Goal: Transaction & Acquisition: Purchase product/service

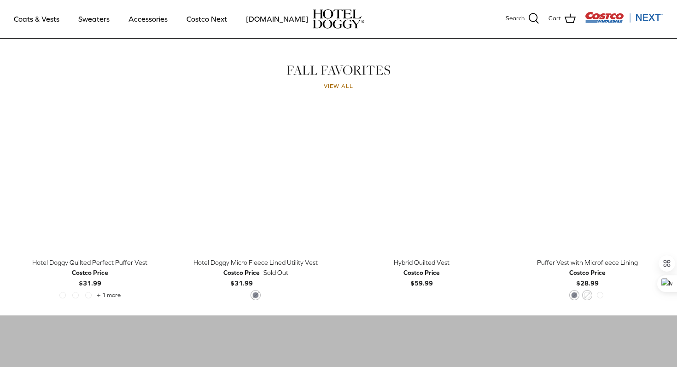
scroll to position [406, 0]
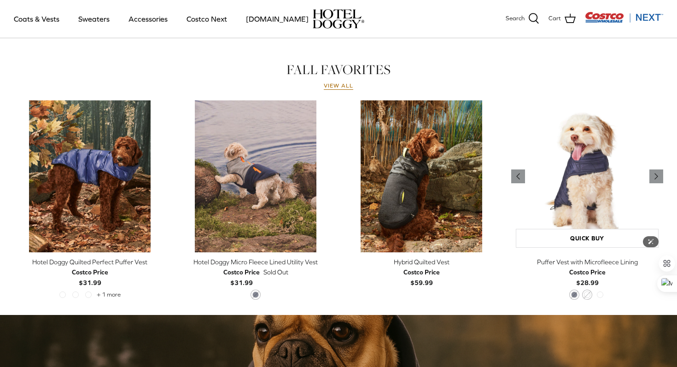
click at [585, 196] on img "Puffer Vest with Microfleece Lining" at bounding box center [587, 176] width 152 height 152
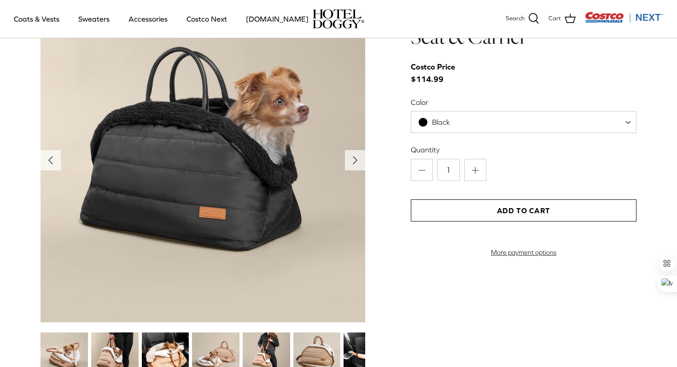
scroll to position [982, 0]
click at [355, 160] on polyline "Next" at bounding box center [355, 159] width 4 height 7
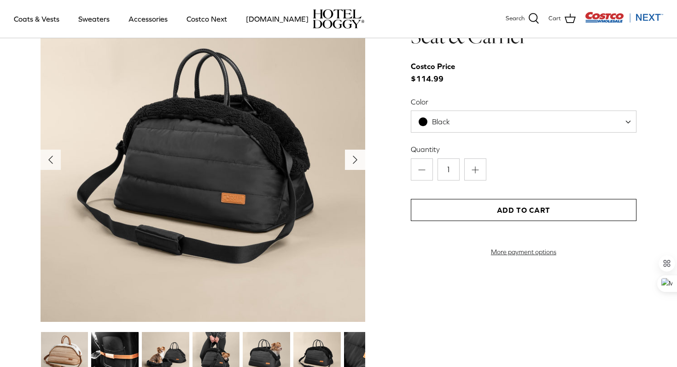
click at [355, 160] on polyline "Next" at bounding box center [355, 159] width 4 height 7
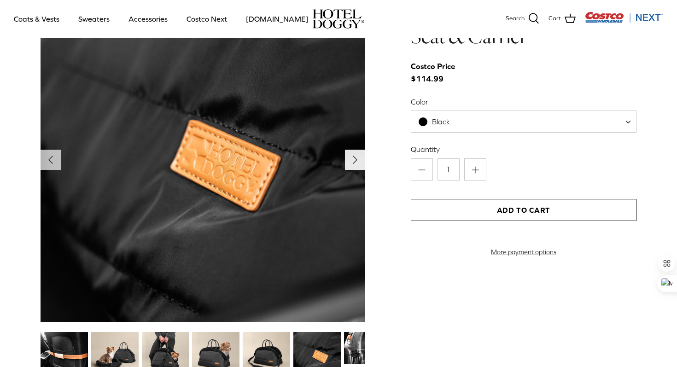
click at [355, 160] on polyline "Next" at bounding box center [355, 159] width 4 height 7
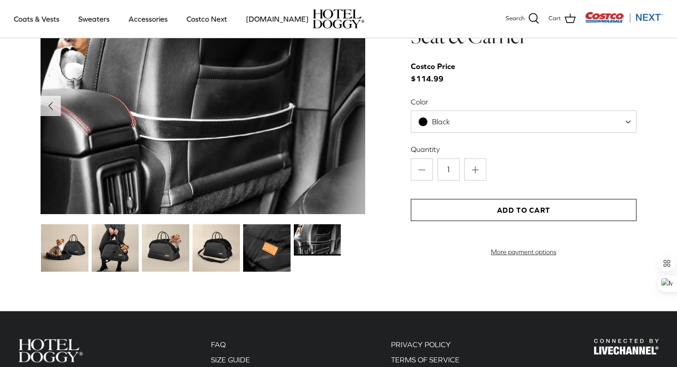
click at [80, 262] on img at bounding box center [64, 247] width 47 height 47
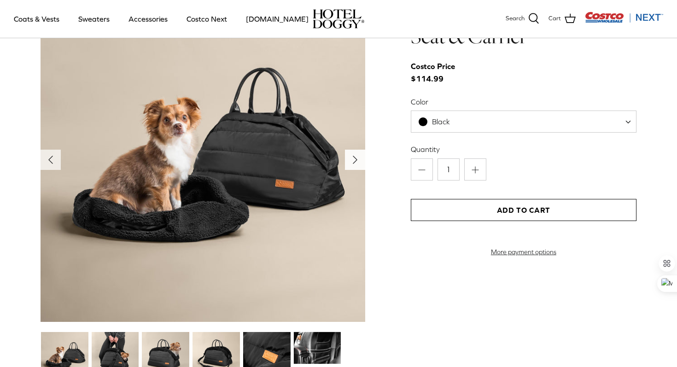
click at [355, 159] on polyline "Next" at bounding box center [355, 159] width 4 height 7
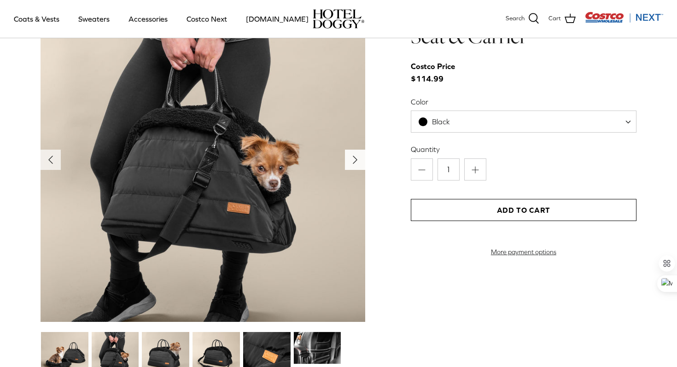
click at [355, 159] on polyline "Next" at bounding box center [355, 159] width 4 height 7
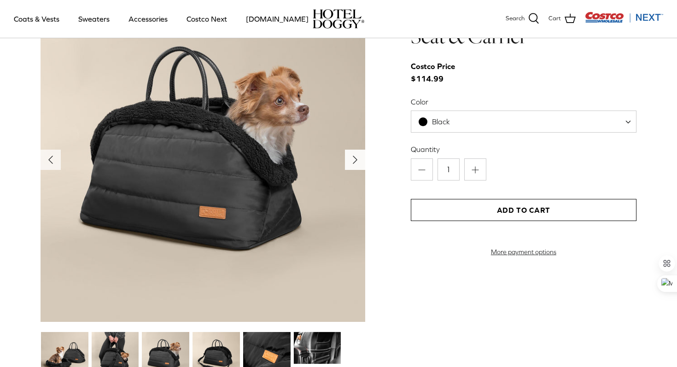
click at [355, 159] on polyline "Next" at bounding box center [355, 159] width 4 height 7
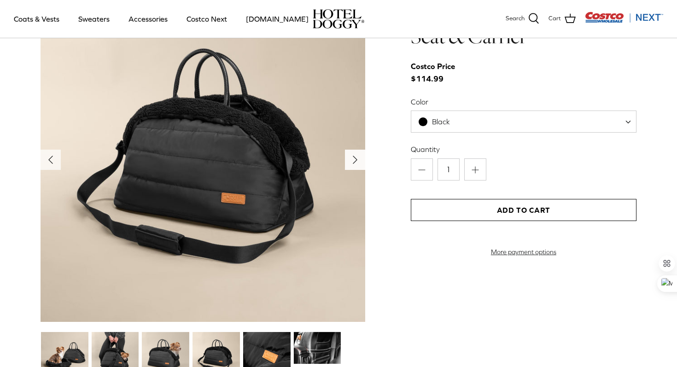
click at [355, 160] on polyline "Next" at bounding box center [355, 159] width 4 height 7
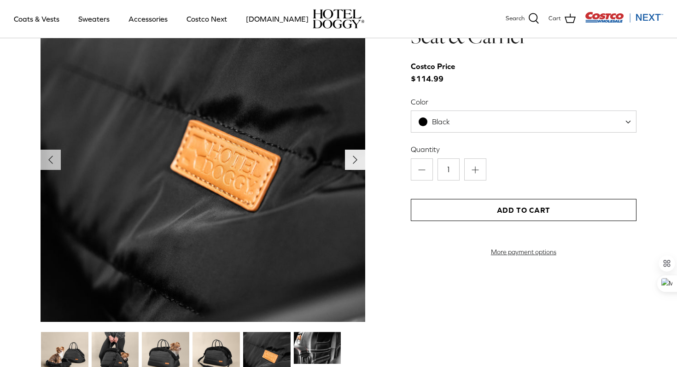
click at [355, 160] on polyline "Next" at bounding box center [355, 159] width 4 height 7
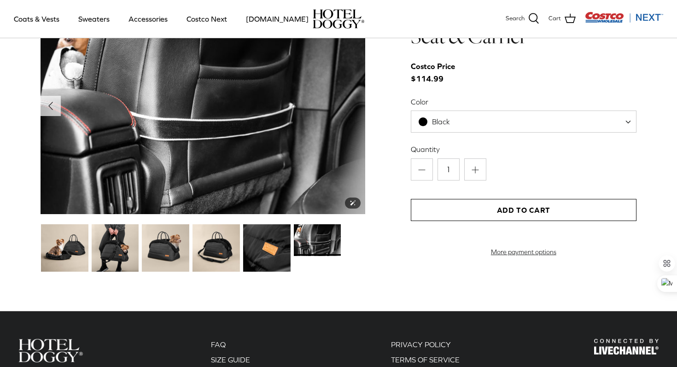
click at [355, 160] on img at bounding box center [203, 105] width 325 height 217
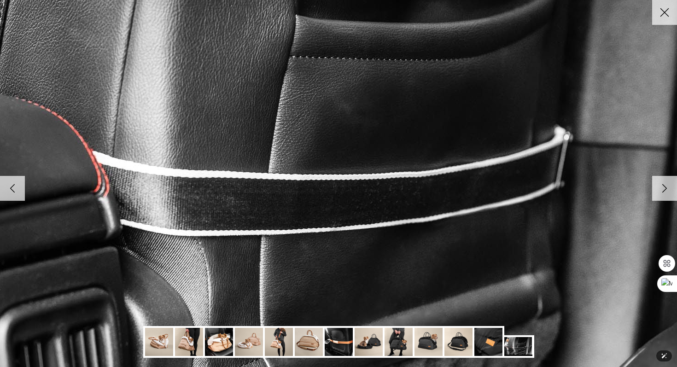
click at [427, 252] on img at bounding box center [304, 135] width 944 height 630
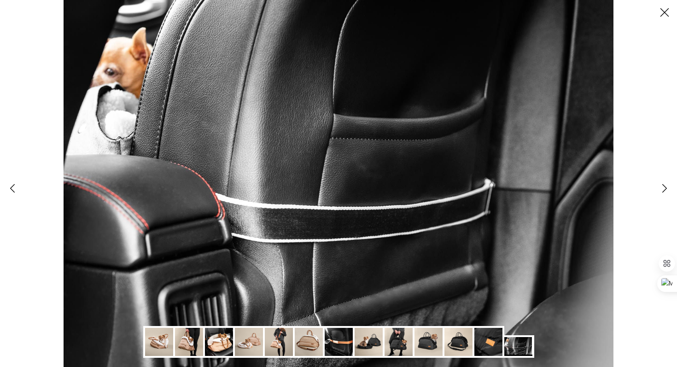
click at [664, 187] on polyline at bounding box center [665, 188] width 4 height 8
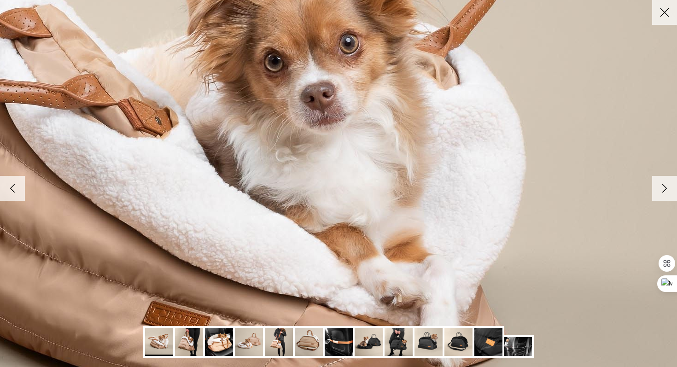
click at [664, 187] on polyline at bounding box center [665, 188] width 4 height 8
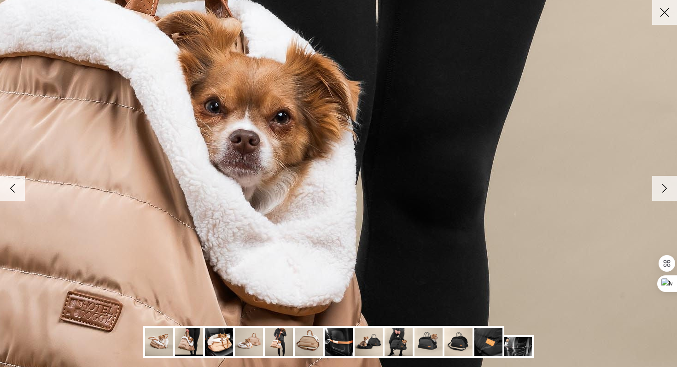
click at [664, 187] on polyline at bounding box center [665, 188] width 4 height 8
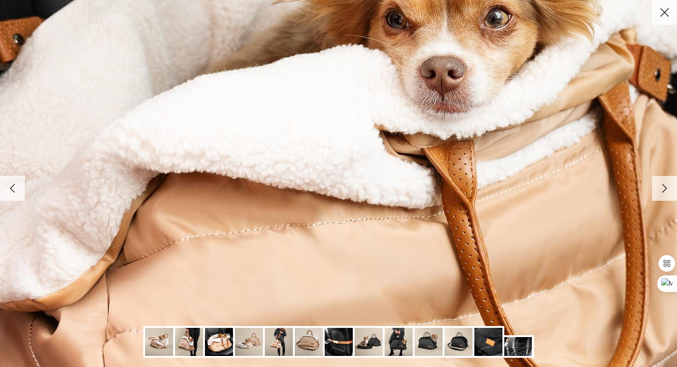
click at [664, 187] on polyline at bounding box center [665, 188] width 4 height 8
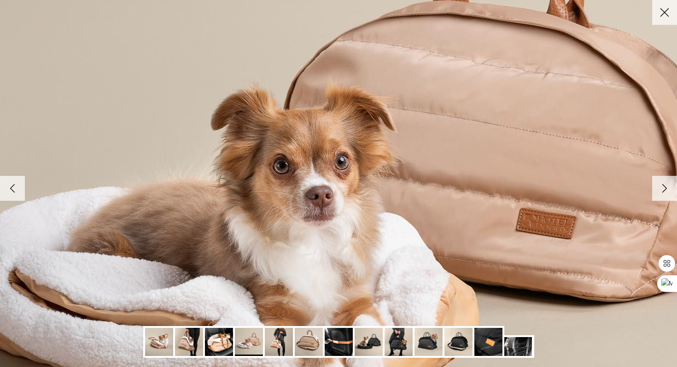
click at [664, 187] on polyline at bounding box center [665, 188] width 4 height 8
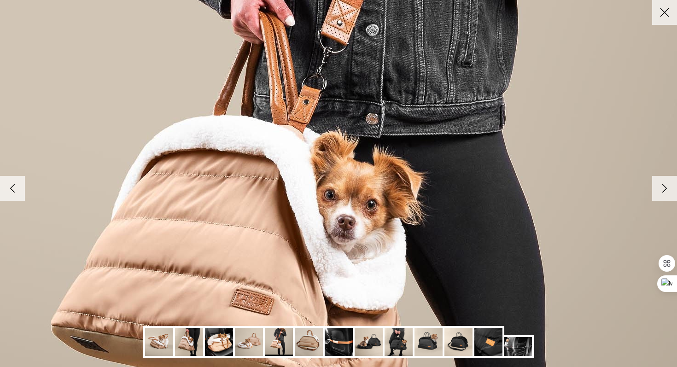
click at [664, 187] on polyline at bounding box center [665, 188] width 4 height 8
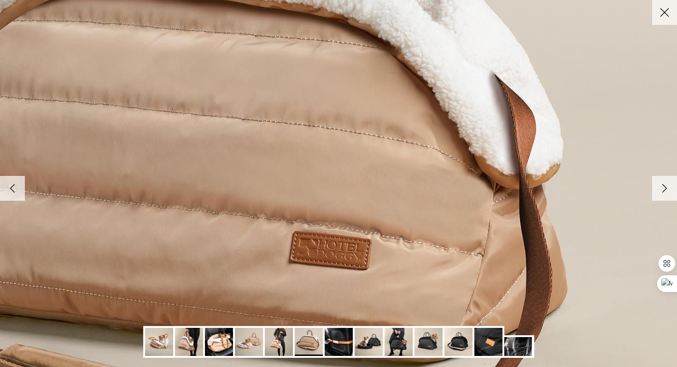
click at [664, 187] on polyline at bounding box center [665, 188] width 4 height 8
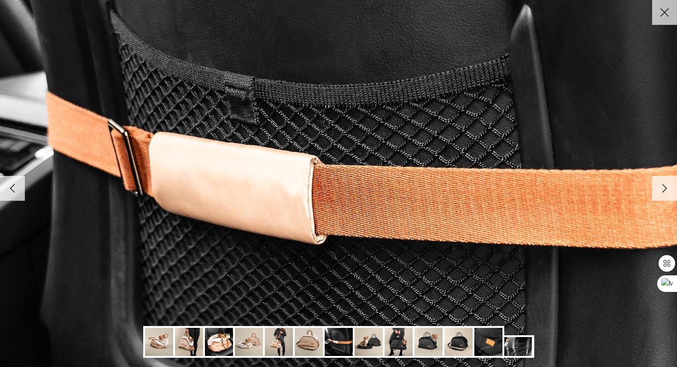
click at [664, 187] on polyline at bounding box center [665, 188] width 4 height 8
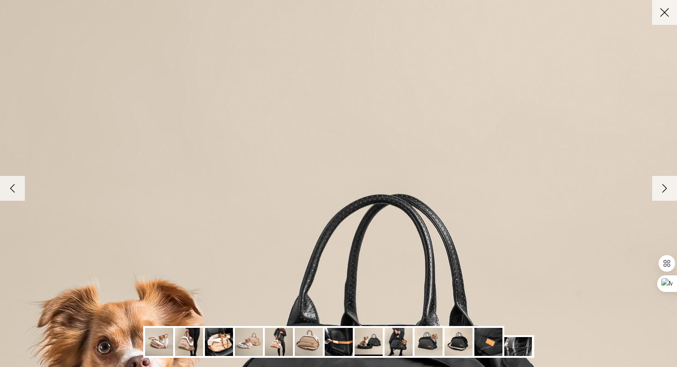
click at [664, 8] on icon "Close" at bounding box center [665, 13] width 16 height 16
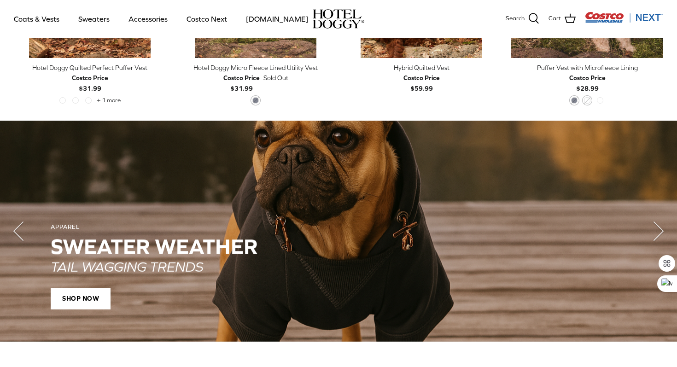
scroll to position [674, 0]
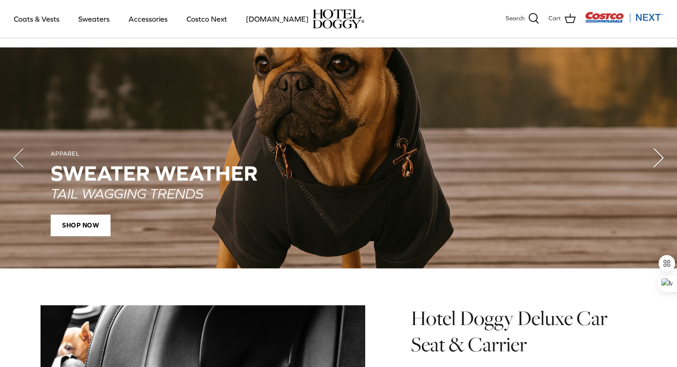
click at [657, 159] on polyline "Next" at bounding box center [658, 158] width 9 height 18
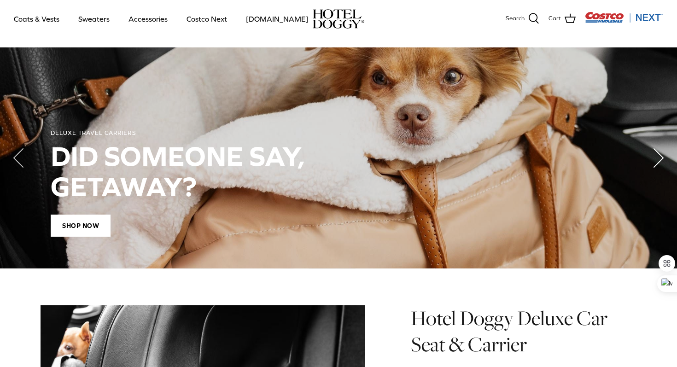
click at [657, 159] on polyline "Next" at bounding box center [658, 158] width 9 height 18
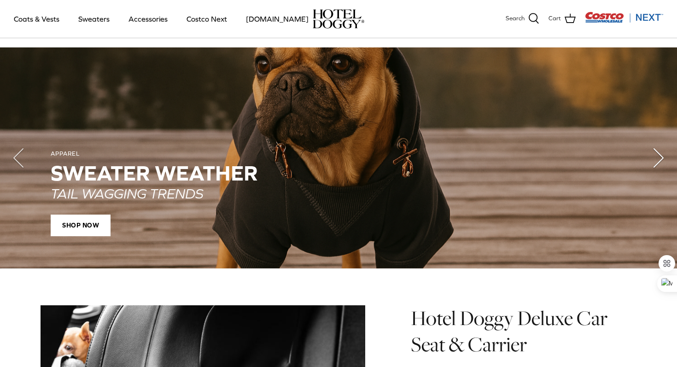
click at [657, 159] on polyline "Next" at bounding box center [658, 158] width 9 height 18
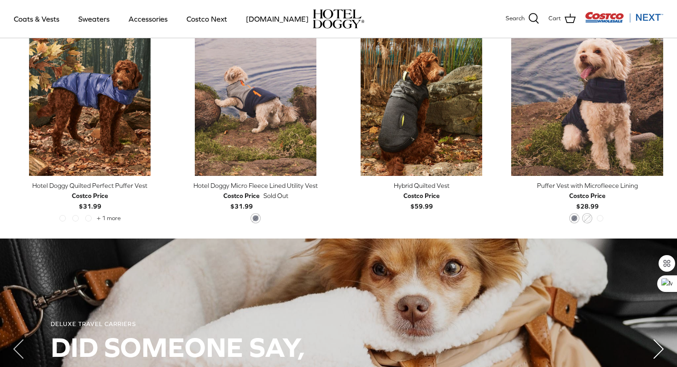
scroll to position [478, 0]
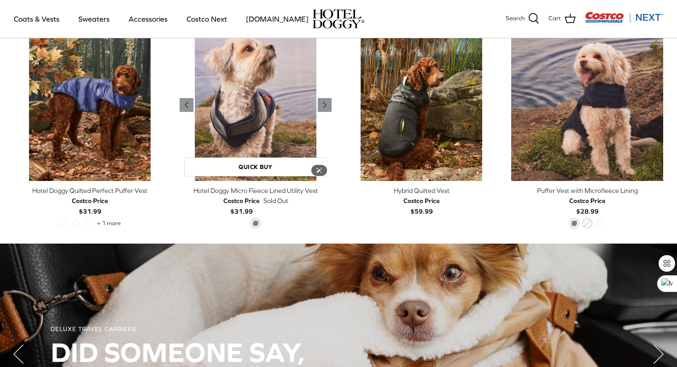
click at [269, 100] on img "Hotel Doggy Micro Fleece Lined Utility Vest" at bounding box center [256, 105] width 152 height 152
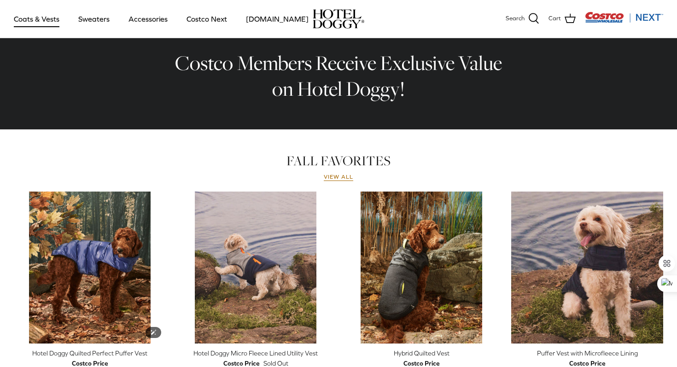
scroll to position [314, 0]
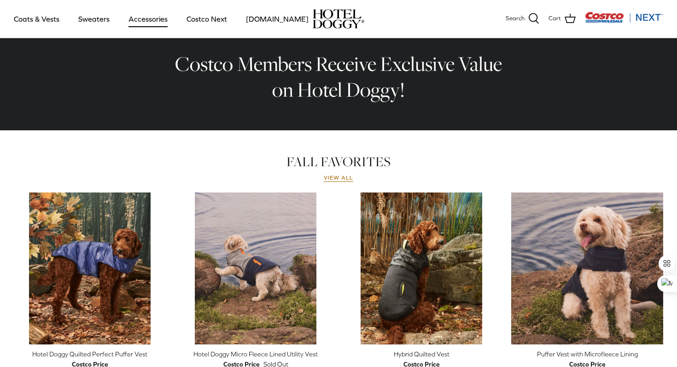
click at [130, 27] on link "Accessories" at bounding box center [148, 18] width 56 height 31
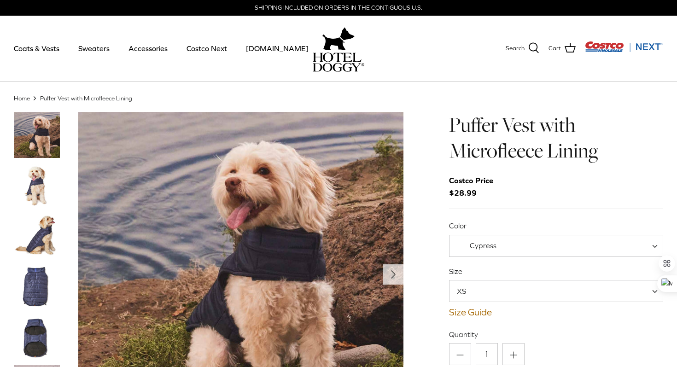
click at [40, 183] on img "Thumbnail Link" at bounding box center [37, 186] width 46 height 46
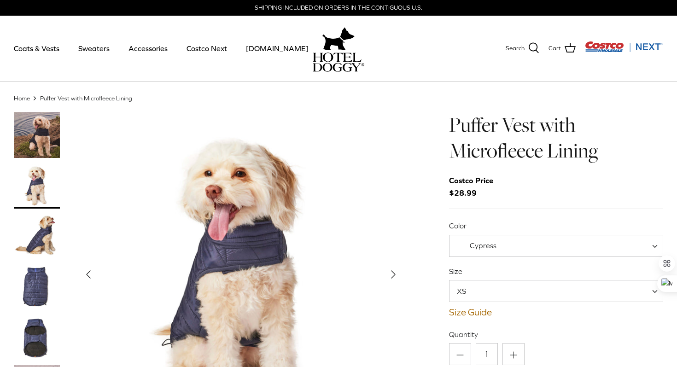
click at [42, 219] on img "Thumbnail Link" at bounding box center [37, 236] width 46 height 46
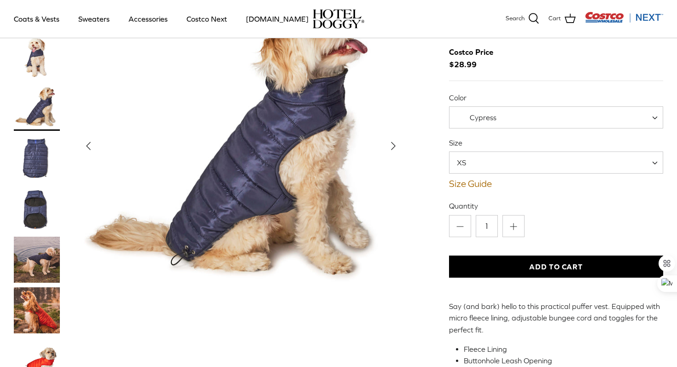
scroll to position [62, 0]
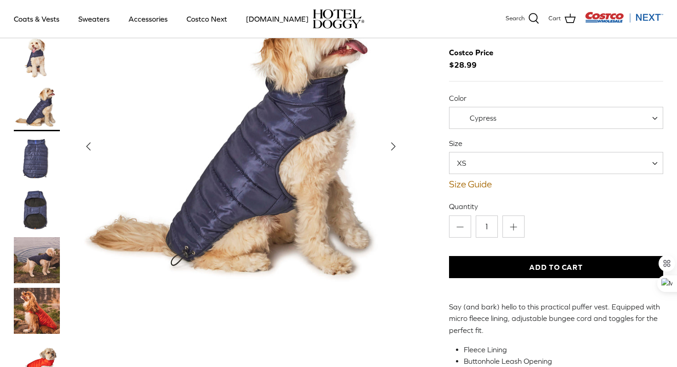
click at [42, 216] on img "Thumbnail Link" at bounding box center [37, 210] width 46 height 46
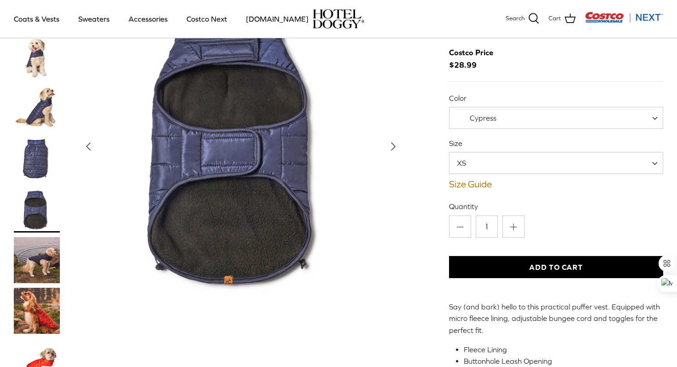
click at [41, 167] on img "Thumbnail Link" at bounding box center [37, 159] width 46 height 46
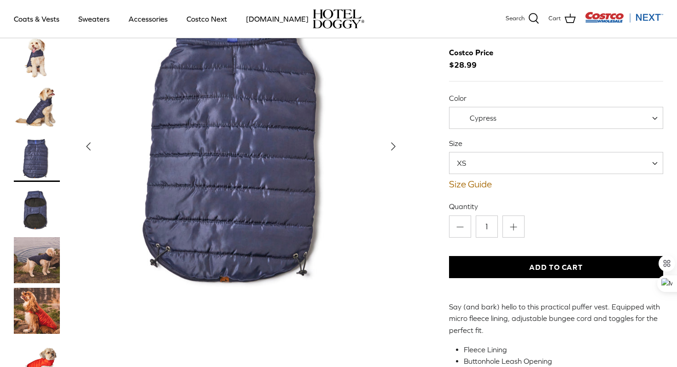
click at [31, 247] on img "Thumbnail Link" at bounding box center [37, 260] width 46 height 46
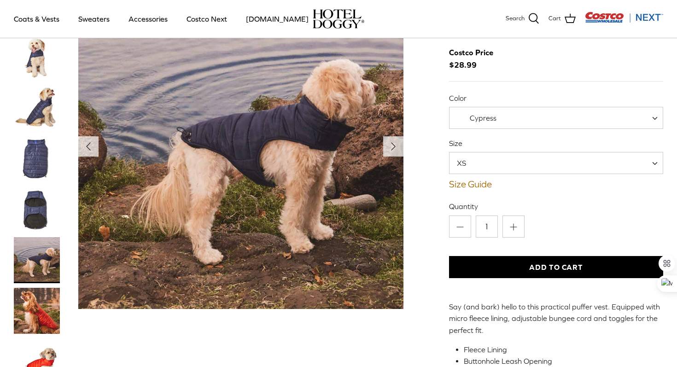
click at [39, 317] on img "Thumbnail Link" at bounding box center [37, 311] width 46 height 46
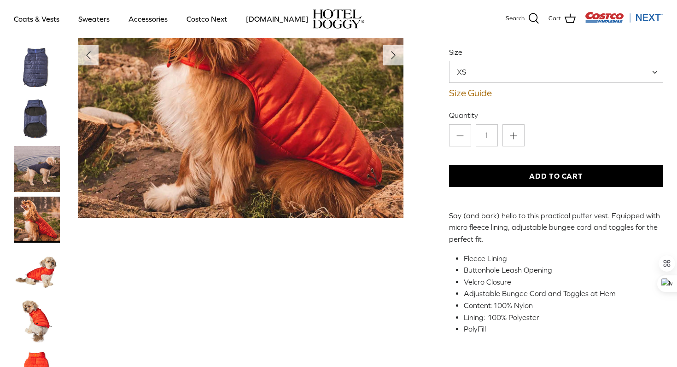
scroll to position [154, 0]
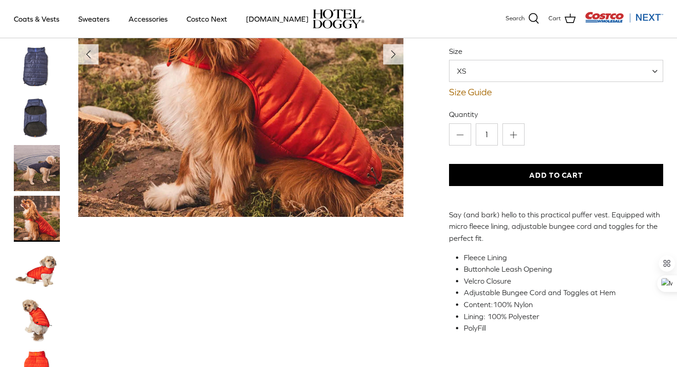
click at [37, 315] on img "Thumbnail Link" at bounding box center [37, 320] width 46 height 46
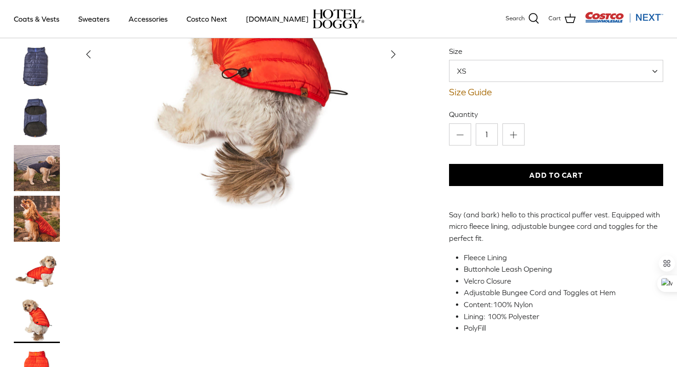
click at [47, 271] on img "Thumbnail Link" at bounding box center [37, 270] width 46 height 46
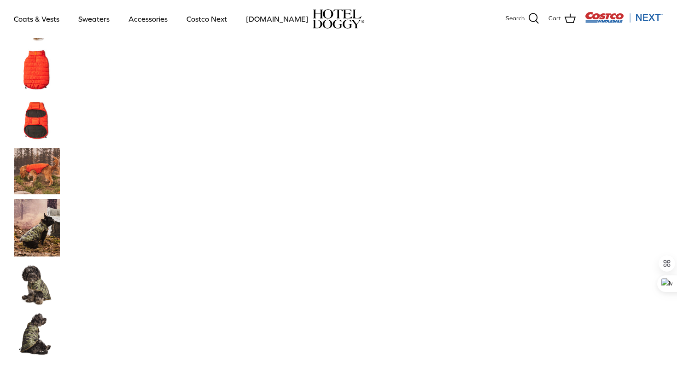
scroll to position [467, 0]
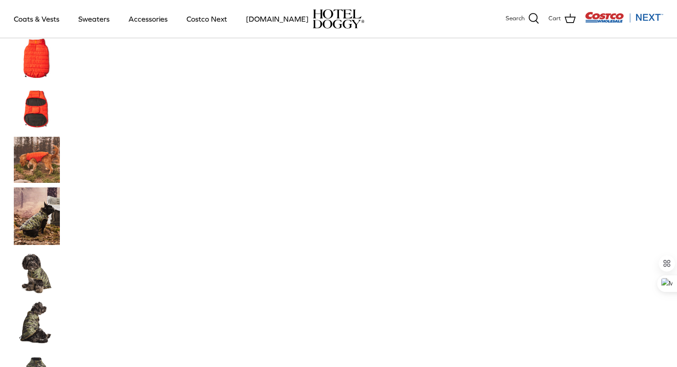
click at [42, 325] on img "Thumbnail Link" at bounding box center [37, 323] width 46 height 46
click at [42, 266] on img "Thumbnail Link" at bounding box center [37, 273] width 46 height 46
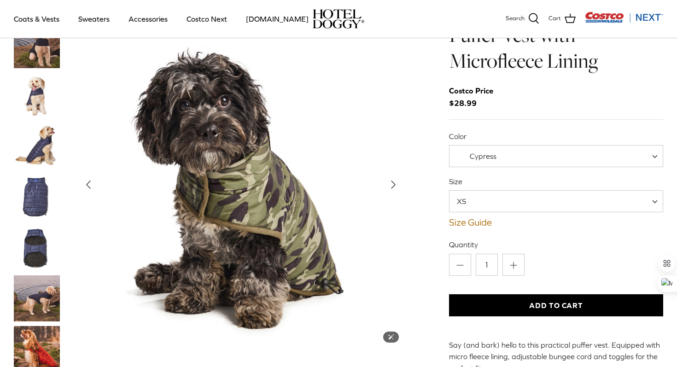
scroll to position [24, 0]
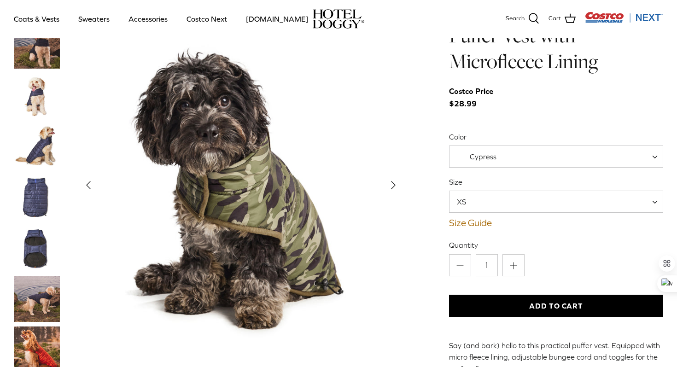
click at [474, 160] on span "Cypress" at bounding box center [483, 157] width 27 height 8
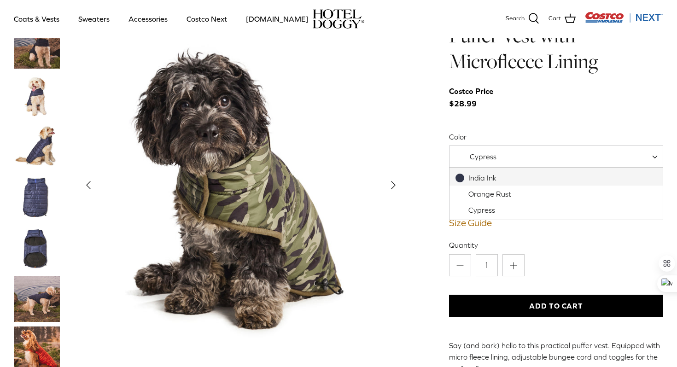
select select "India Ink"
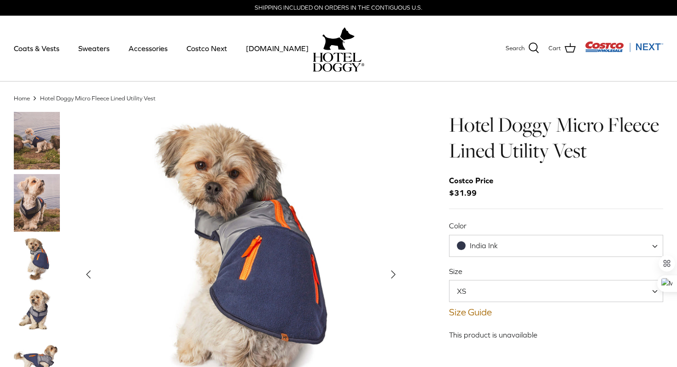
click at [46, 199] on img "Thumbnail Link" at bounding box center [37, 203] width 46 height 58
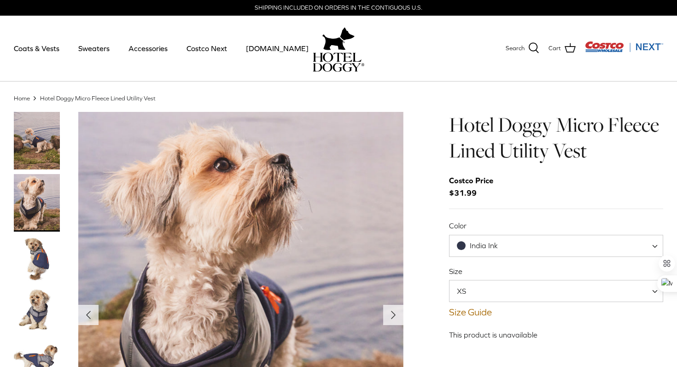
click at [48, 261] on img "Thumbnail Link" at bounding box center [37, 259] width 46 height 46
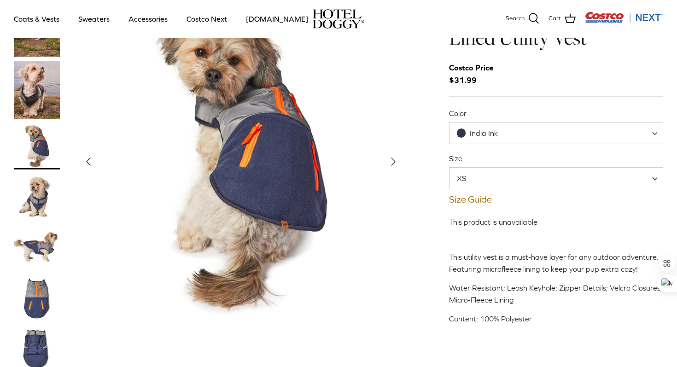
scroll to position [50, 0]
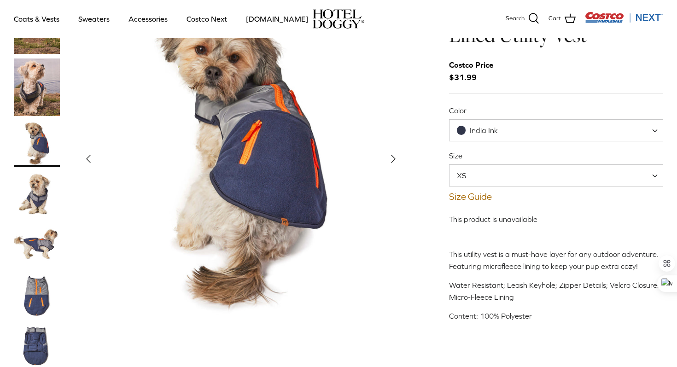
click at [39, 201] on img "Thumbnail Link" at bounding box center [37, 194] width 46 height 46
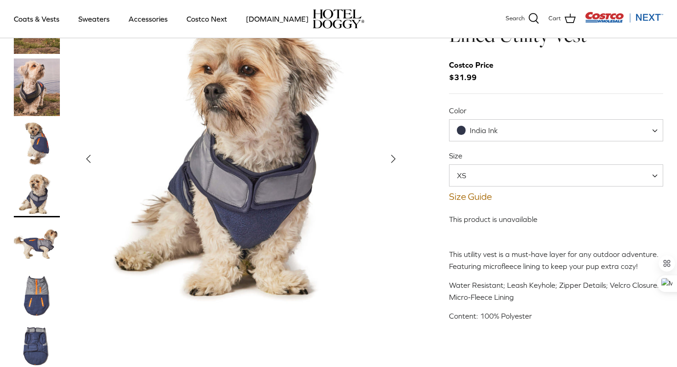
click at [39, 233] on img "Thumbnail Link" at bounding box center [37, 245] width 46 height 46
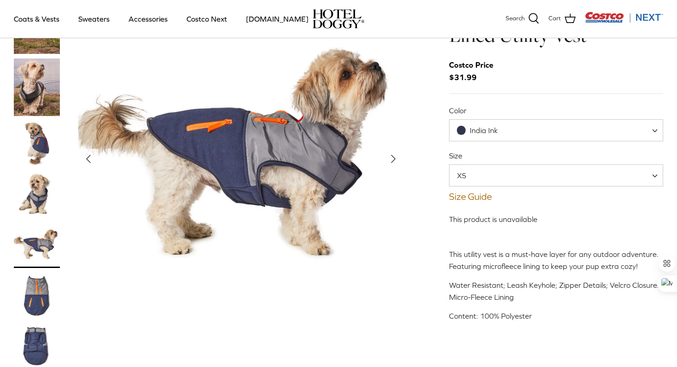
click at [43, 304] on img "Thumbnail Link" at bounding box center [37, 296] width 46 height 46
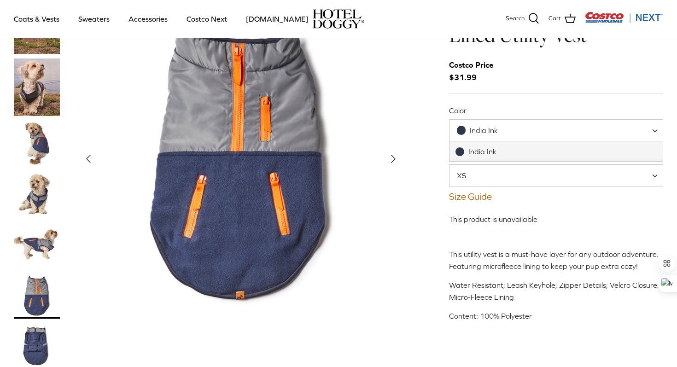
click at [454, 125] on span "India Ink" at bounding box center [556, 130] width 214 height 22
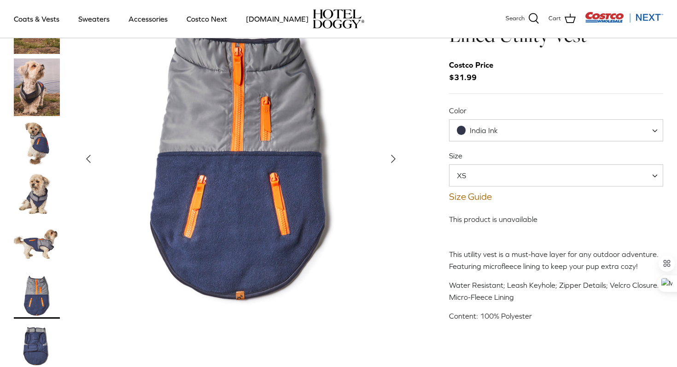
click at [415, 153] on div "Left Right S" at bounding box center [338, 185] width 677 height 378
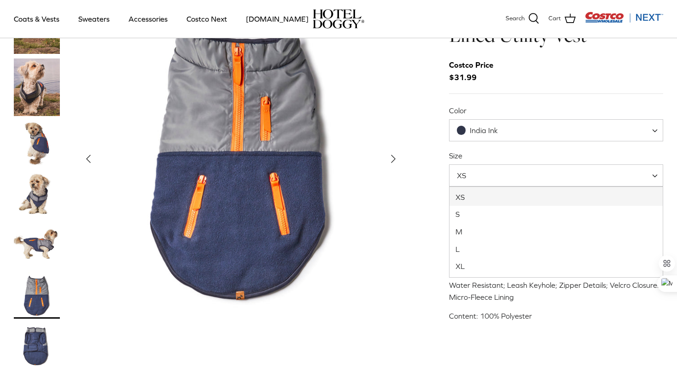
click at [476, 177] on span "XS" at bounding box center [467, 175] width 35 height 10
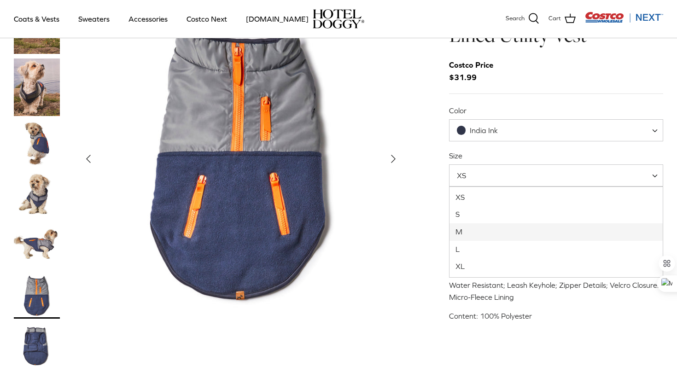
select select "M"
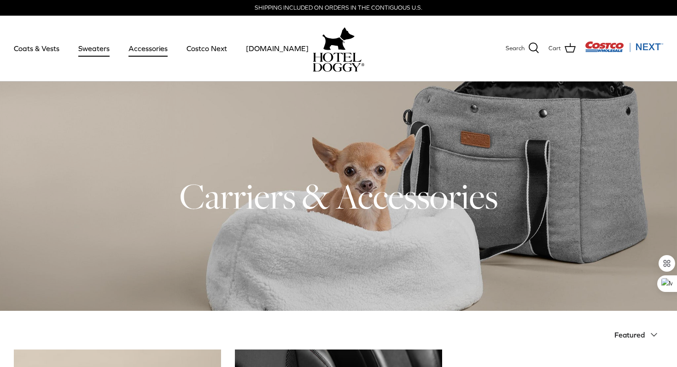
click at [99, 53] on link "Sweaters" at bounding box center [94, 48] width 48 height 31
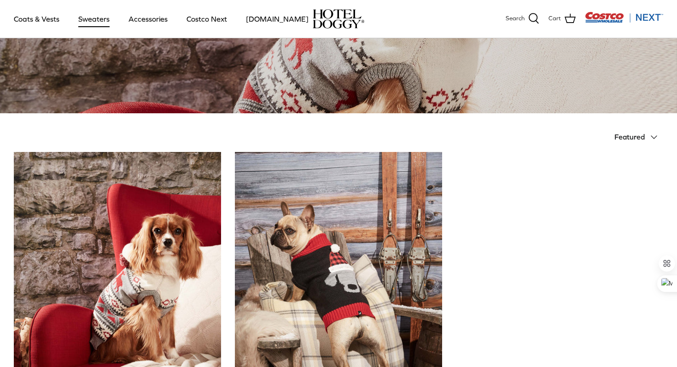
scroll to position [119, 0]
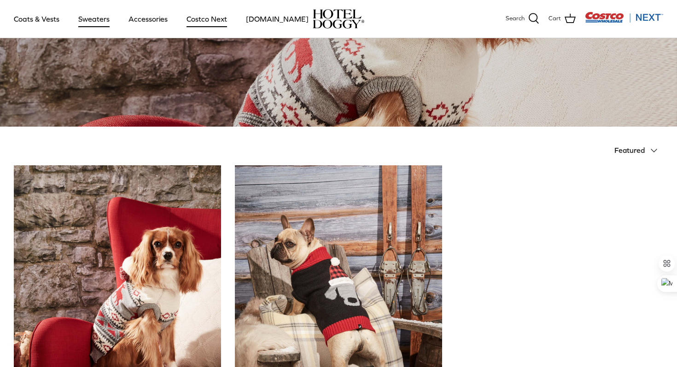
click at [200, 17] on link "Costco Next" at bounding box center [206, 18] width 57 height 31
click at [26, 23] on link "Coats & Vests" at bounding box center [37, 18] width 62 height 31
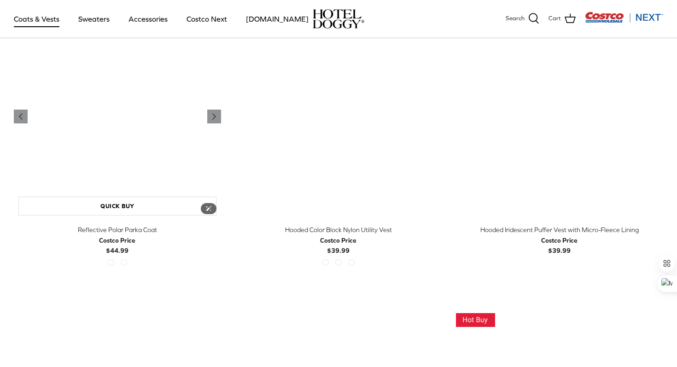
scroll to position [830, 0]
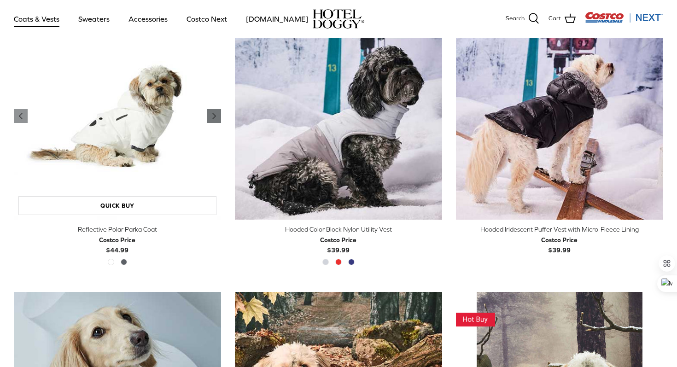
click at [212, 117] on icon "Right" at bounding box center [214, 116] width 11 height 11
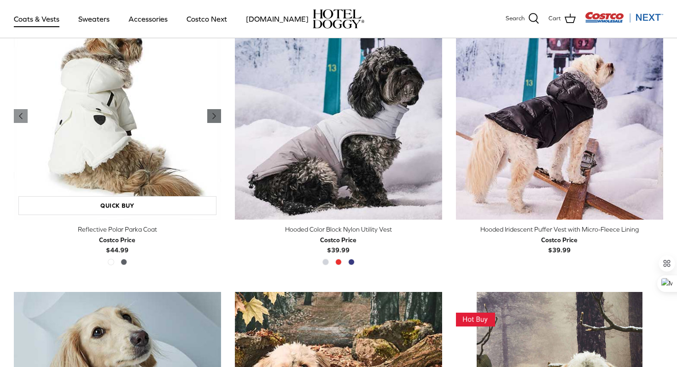
click at [212, 117] on icon "Right" at bounding box center [214, 116] width 11 height 11
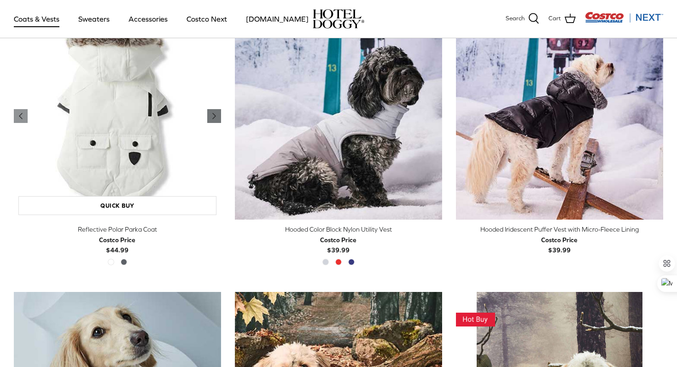
click at [212, 117] on icon "Right" at bounding box center [214, 116] width 11 height 11
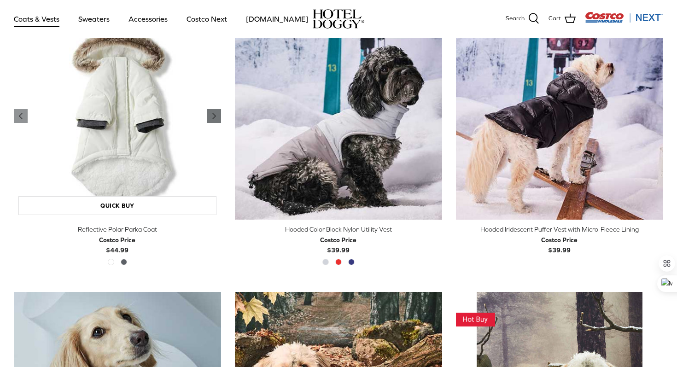
click at [212, 117] on icon "Right" at bounding box center [214, 116] width 11 height 11
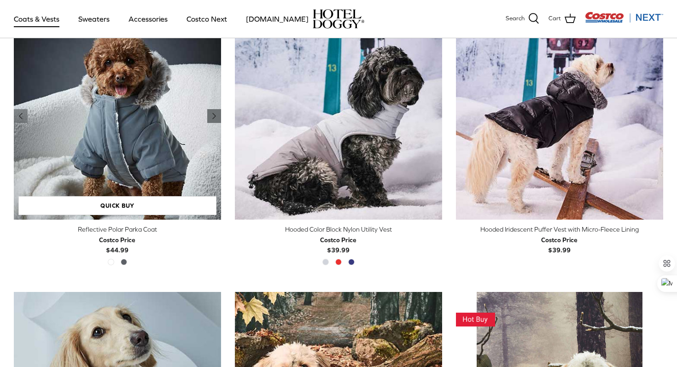
click at [212, 117] on icon "Right" at bounding box center [214, 116] width 11 height 11
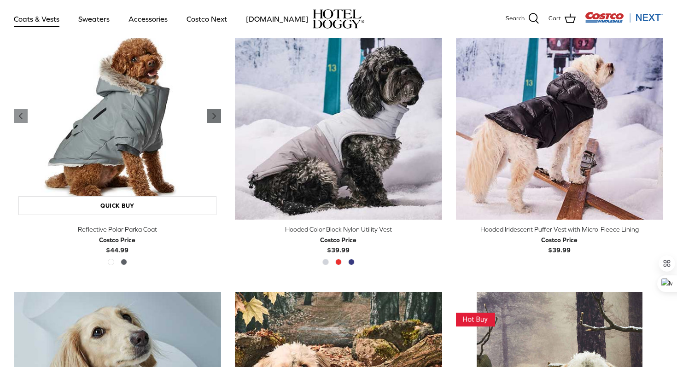
click at [212, 117] on icon "Right" at bounding box center [214, 116] width 11 height 11
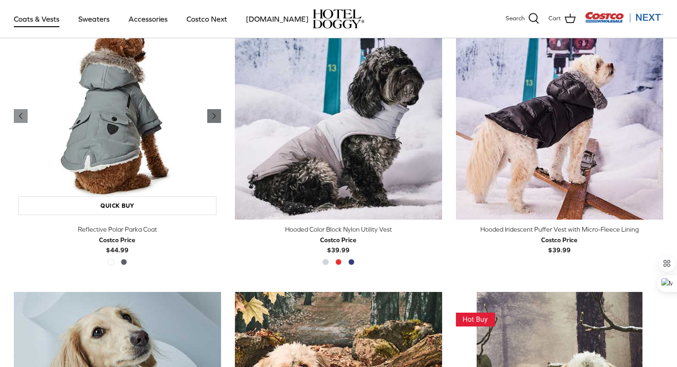
click at [212, 117] on icon "Right" at bounding box center [214, 116] width 11 height 11
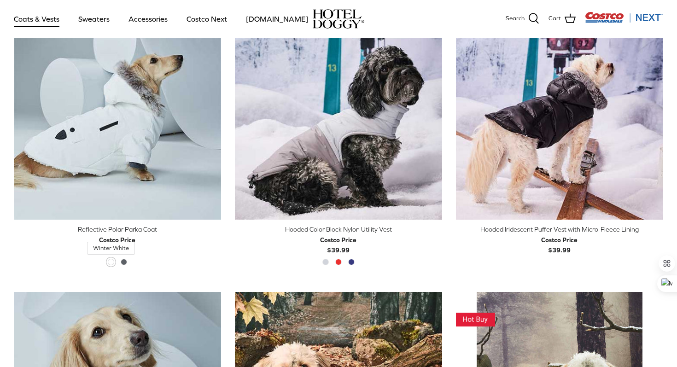
click at [111, 263] on span "Winter White" at bounding box center [111, 262] width 6 height 6
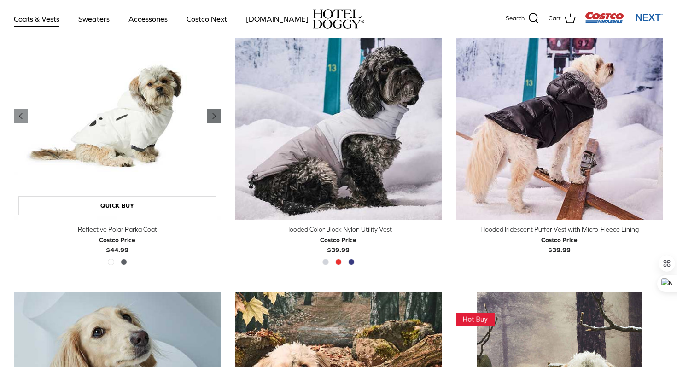
click at [209, 118] on icon "Right" at bounding box center [214, 116] width 11 height 11
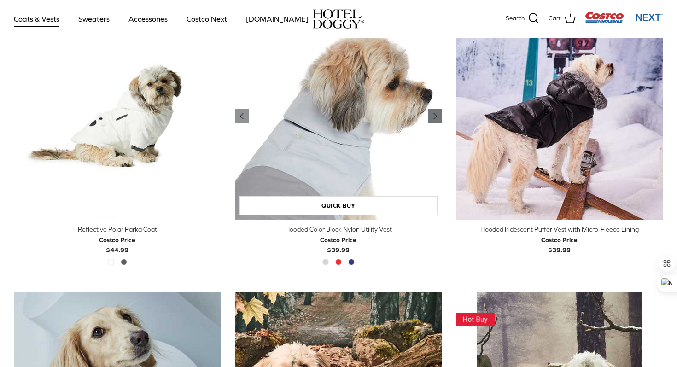
click at [434, 113] on polyline "Previous" at bounding box center [435, 116] width 3 height 6
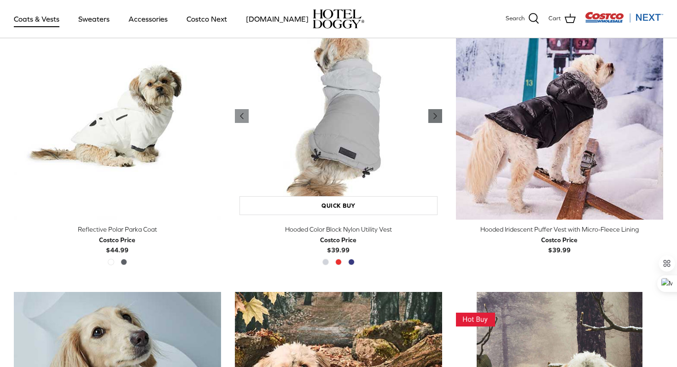
click at [434, 113] on polyline "Previous" at bounding box center [435, 116] width 3 height 6
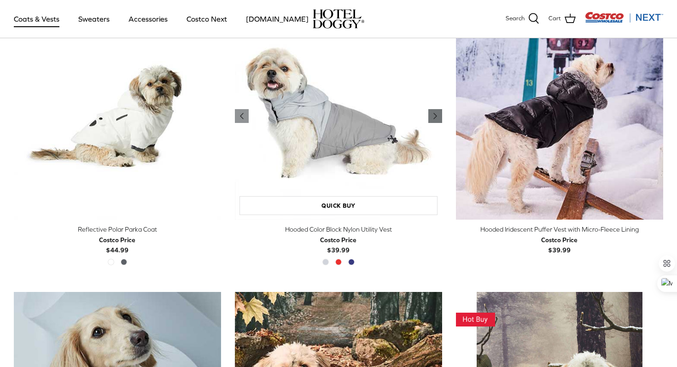
click at [434, 114] on polyline "Previous" at bounding box center [435, 116] width 3 height 6
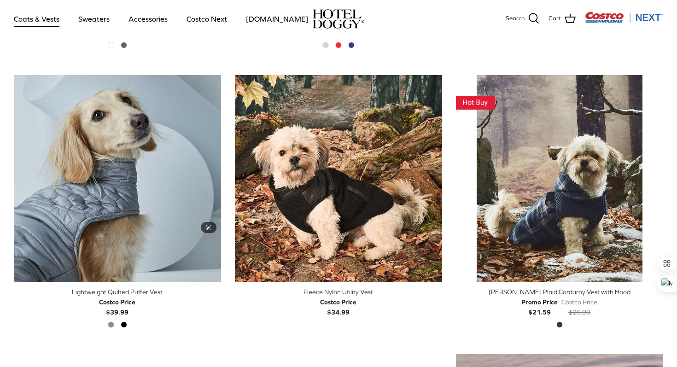
scroll to position [1123, 0]
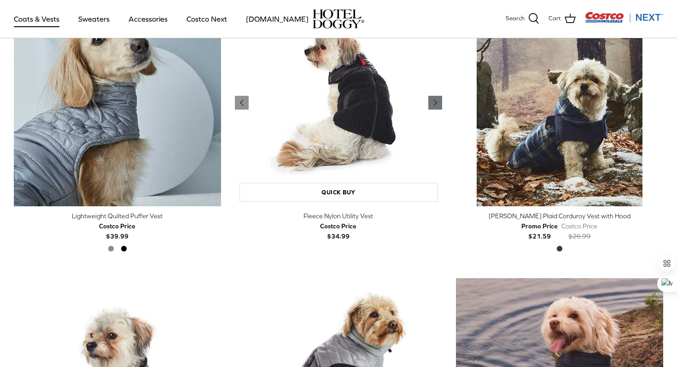
click at [434, 103] on icon "Right" at bounding box center [435, 102] width 11 height 11
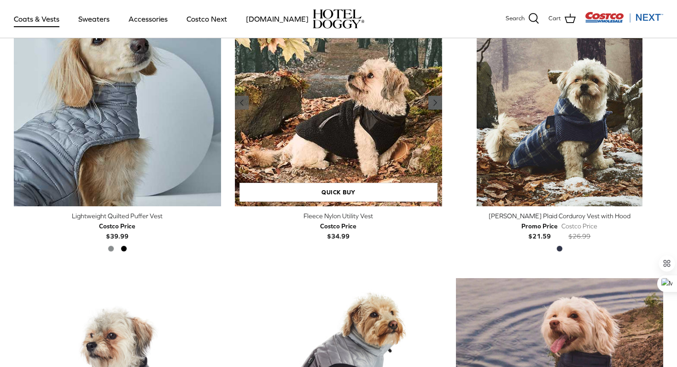
click at [434, 103] on icon "Right" at bounding box center [435, 102] width 11 height 11
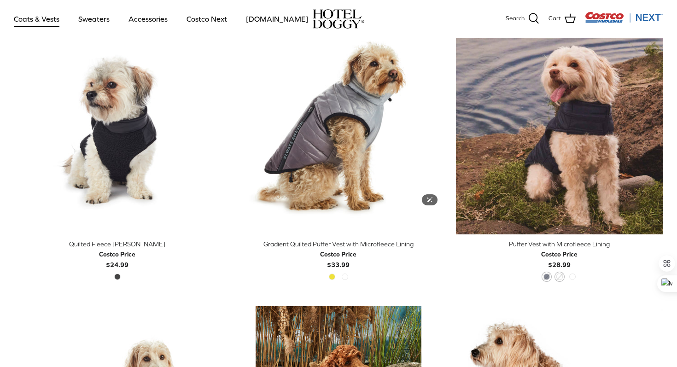
scroll to position [1401, 0]
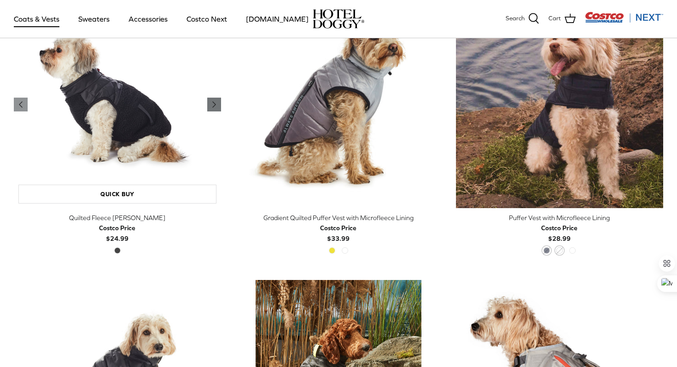
click at [212, 105] on icon "Right" at bounding box center [214, 104] width 11 height 11
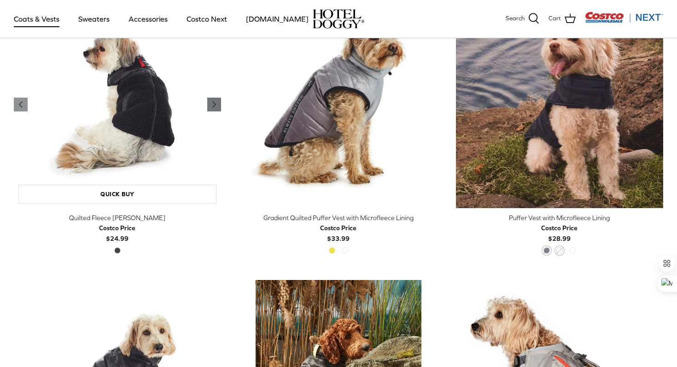
click at [212, 106] on icon "Right" at bounding box center [214, 104] width 11 height 11
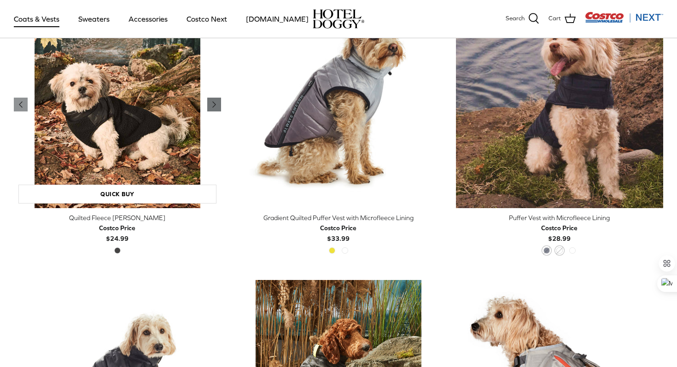
click at [212, 106] on icon "Right" at bounding box center [214, 104] width 11 height 11
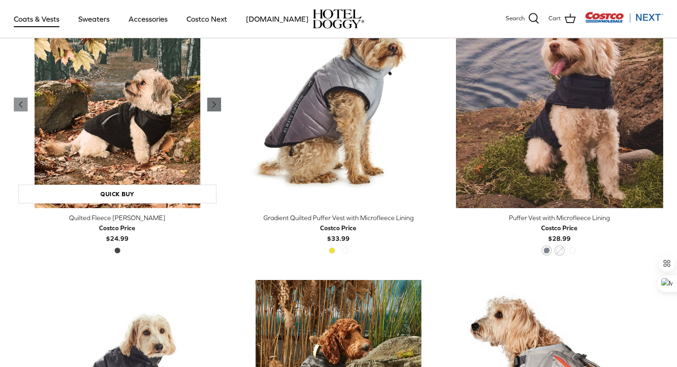
click at [212, 106] on icon "Right" at bounding box center [214, 104] width 11 height 11
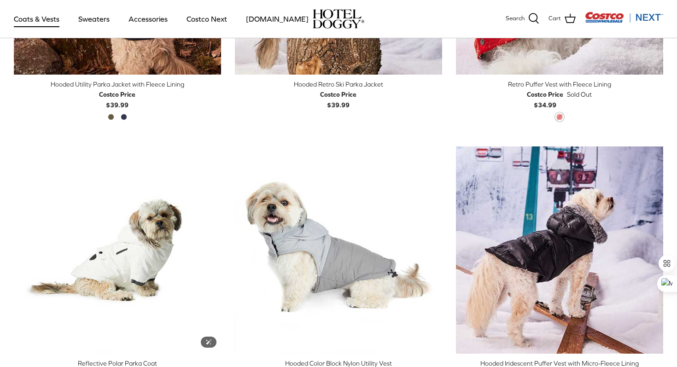
scroll to position [695, 0]
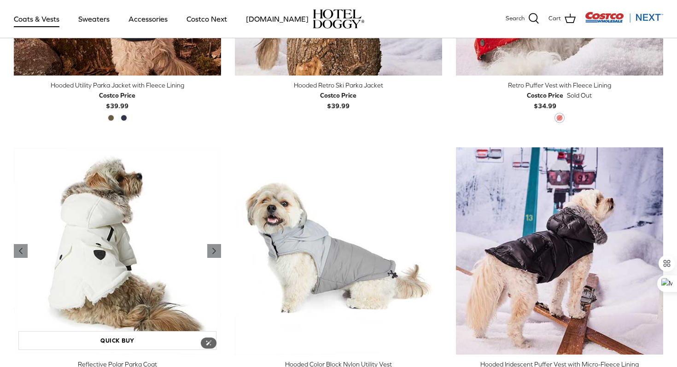
click at [99, 248] on img "Reflective Polar Parka Coat" at bounding box center [117, 250] width 207 height 207
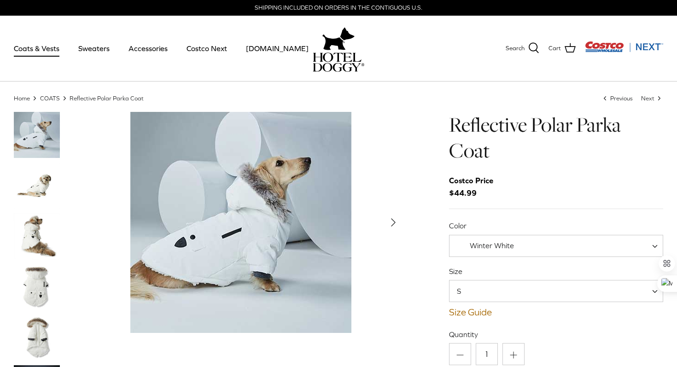
click at [41, 189] on img "Thumbnail Link" at bounding box center [37, 186] width 46 height 46
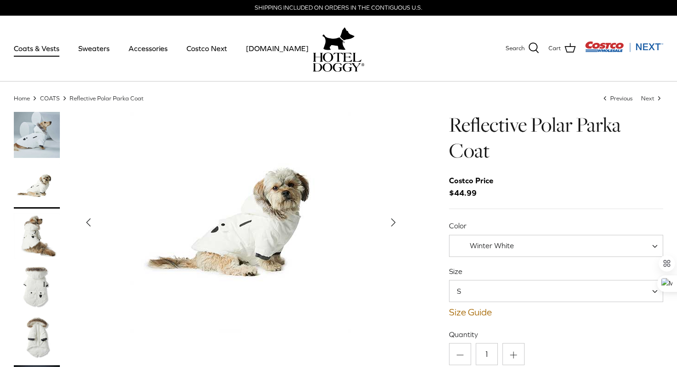
click at [40, 233] on img "Thumbnail Link" at bounding box center [37, 236] width 46 height 46
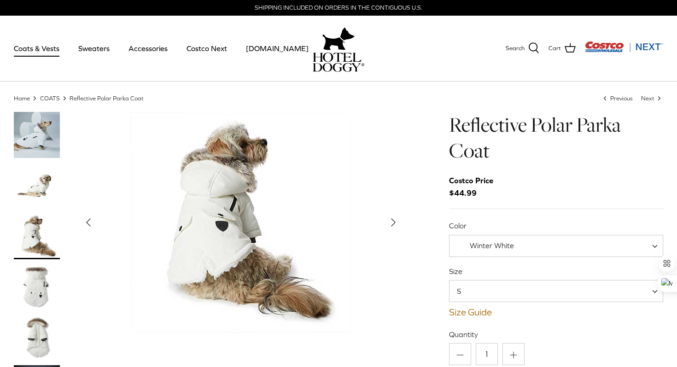
click at [37, 288] on img "Thumbnail Link" at bounding box center [37, 287] width 46 height 46
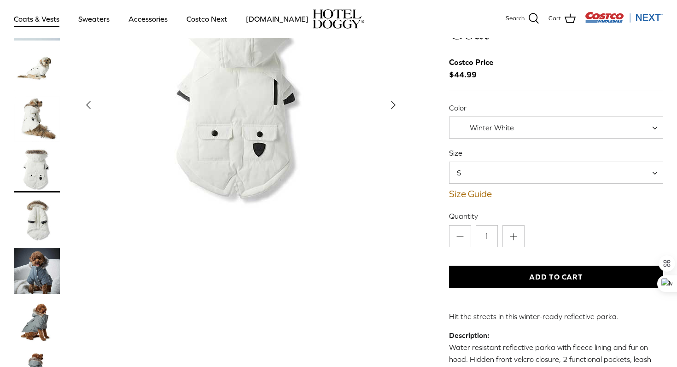
scroll to position [55, 0]
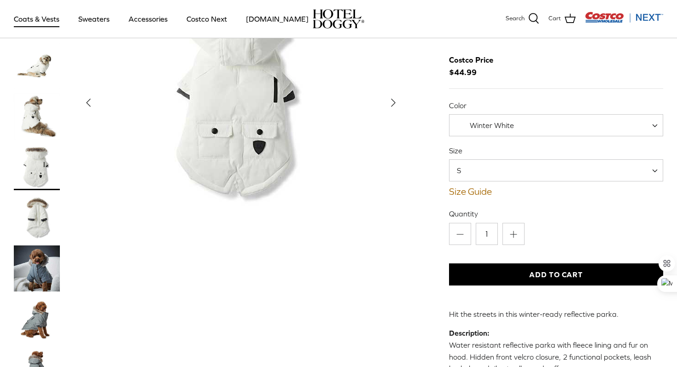
click at [37, 289] on img "Thumbnail Link" at bounding box center [37, 269] width 46 height 46
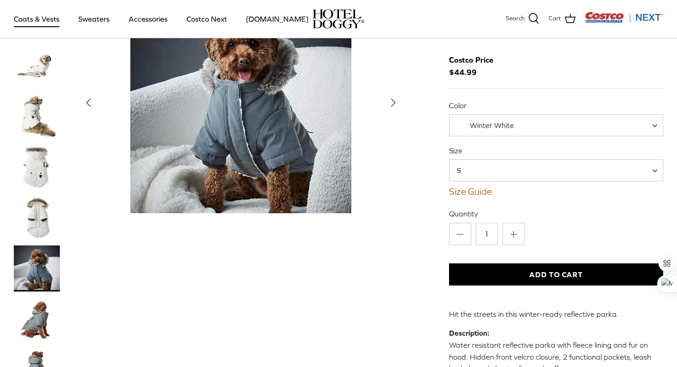
click at [37, 320] on img "Thumbnail Link" at bounding box center [37, 319] width 46 height 46
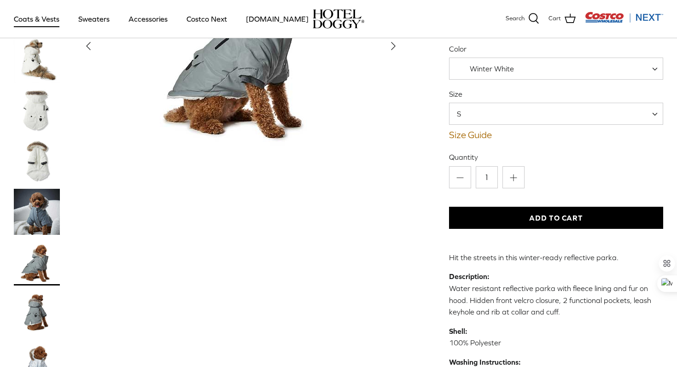
scroll to position [114, 0]
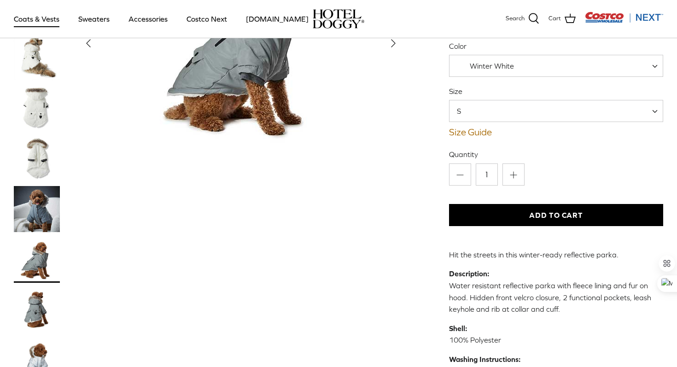
click at [39, 317] on img "Thumbnail Link" at bounding box center [37, 311] width 46 height 46
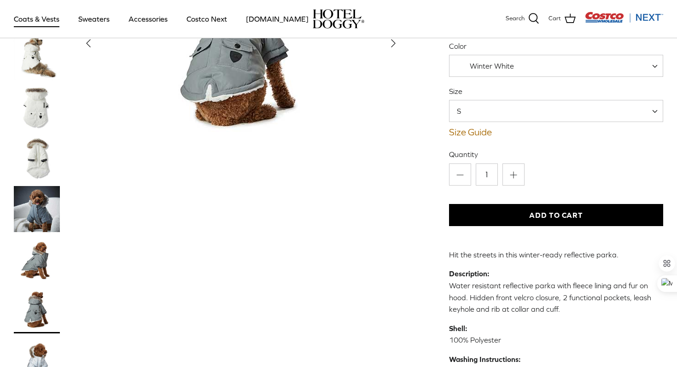
click at [41, 347] on img "Thumbnail Link" at bounding box center [37, 361] width 46 height 46
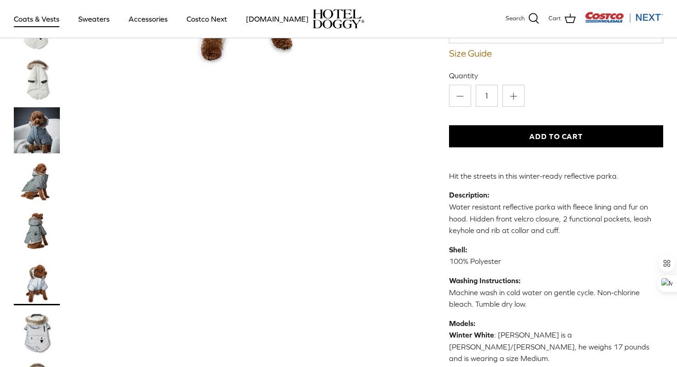
scroll to position [198, 0]
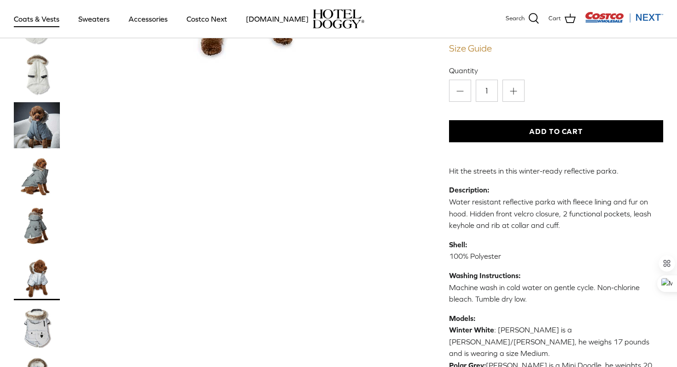
click at [466, 45] on link "Size Guide" at bounding box center [556, 48] width 214 height 11
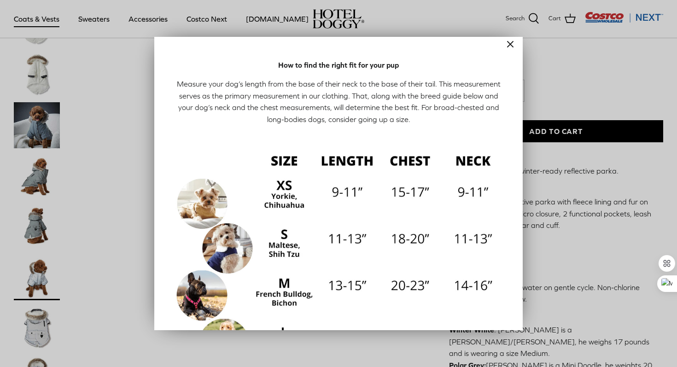
scroll to position [4, 0]
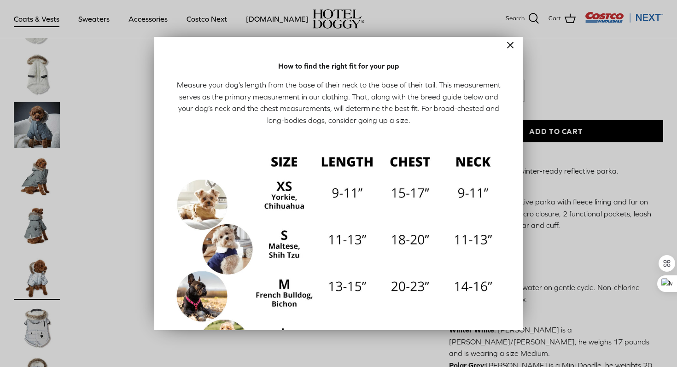
click at [555, 94] on div at bounding box center [338, 183] width 677 height 367
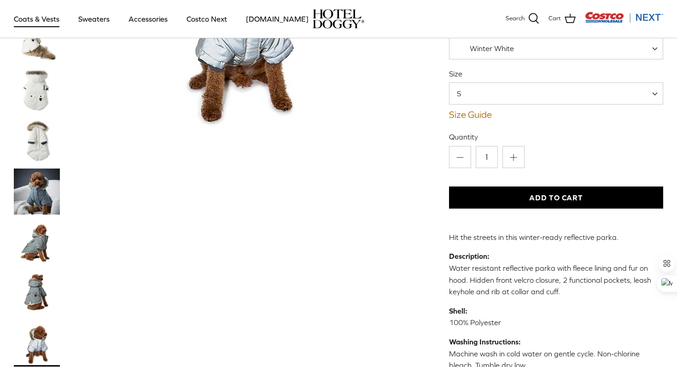
scroll to position [131, 0]
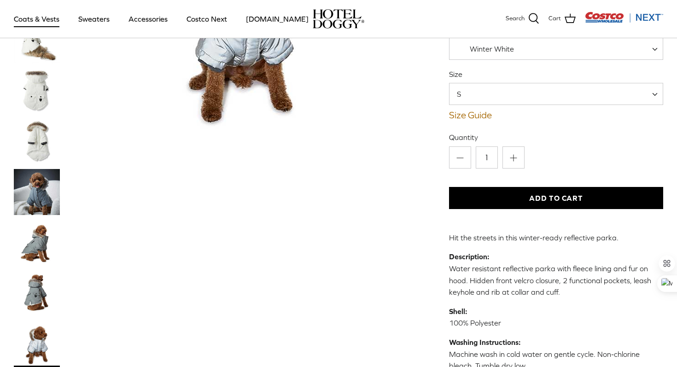
click at [536, 203] on button "Add to Cart" at bounding box center [556, 198] width 214 height 22
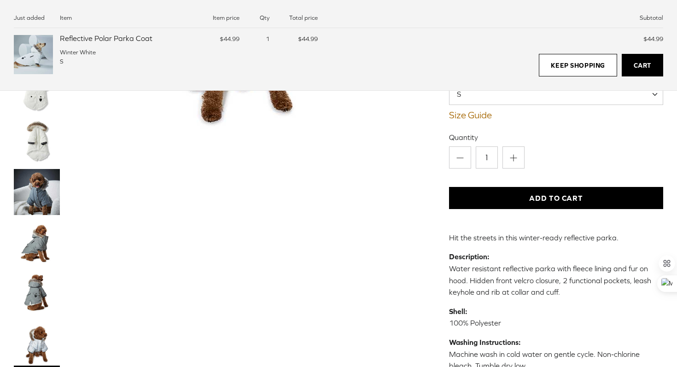
click at [330, 252] on div "Left Right" at bounding box center [209, 195] width 390 height 558
click at [562, 65] on link "Keep Shopping" at bounding box center [578, 65] width 78 height 23
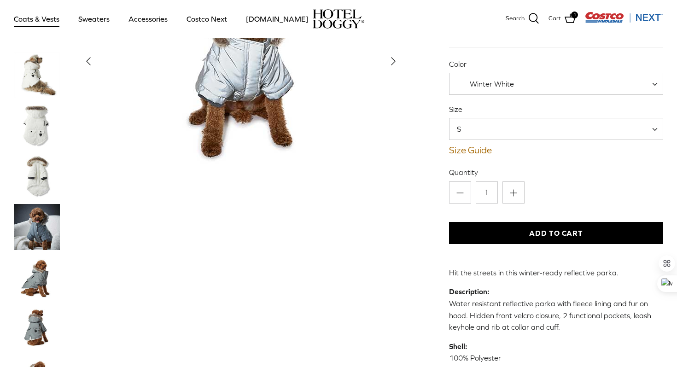
scroll to position [0, 0]
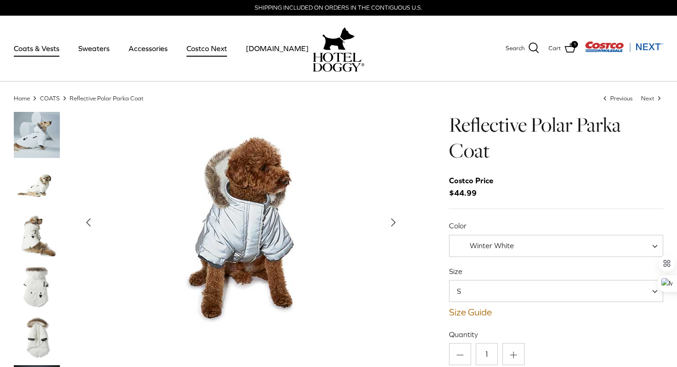
click at [200, 53] on link "Costco Next" at bounding box center [206, 48] width 57 height 31
